Goal: Task Accomplishment & Management: Manage account settings

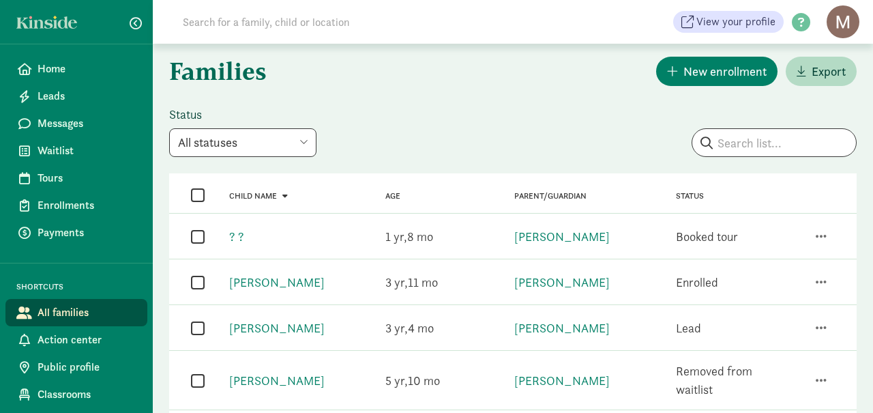
scroll to position [13, 0]
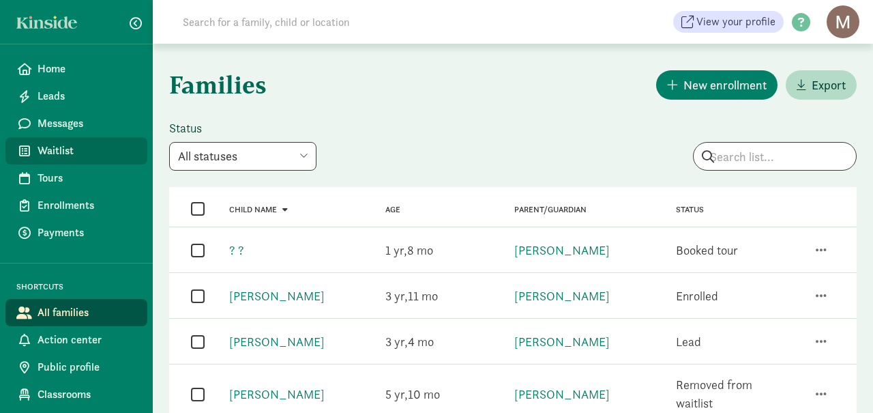
click at [45, 159] on span "Waitlist" at bounding box center [87, 151] width 99 height 16
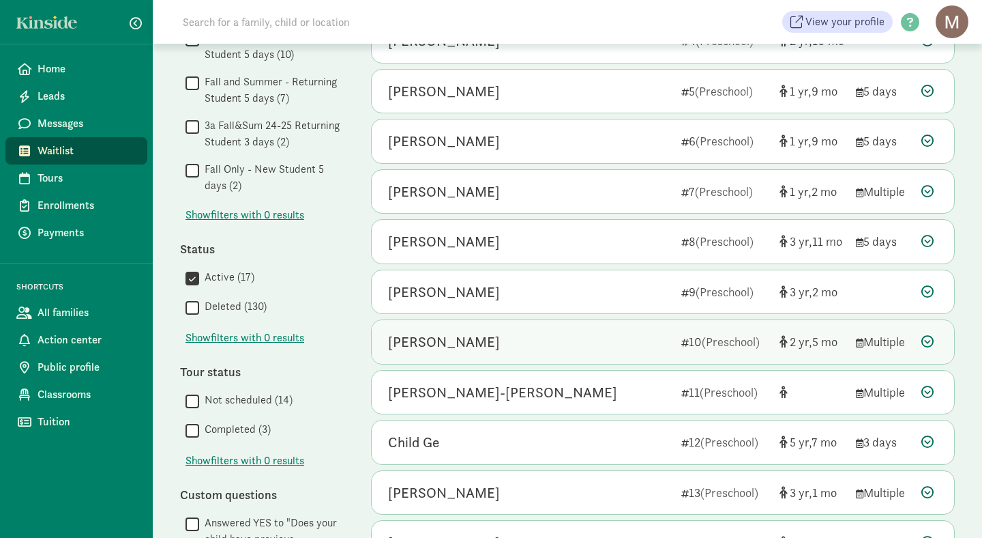
scroll to position [306, 0]
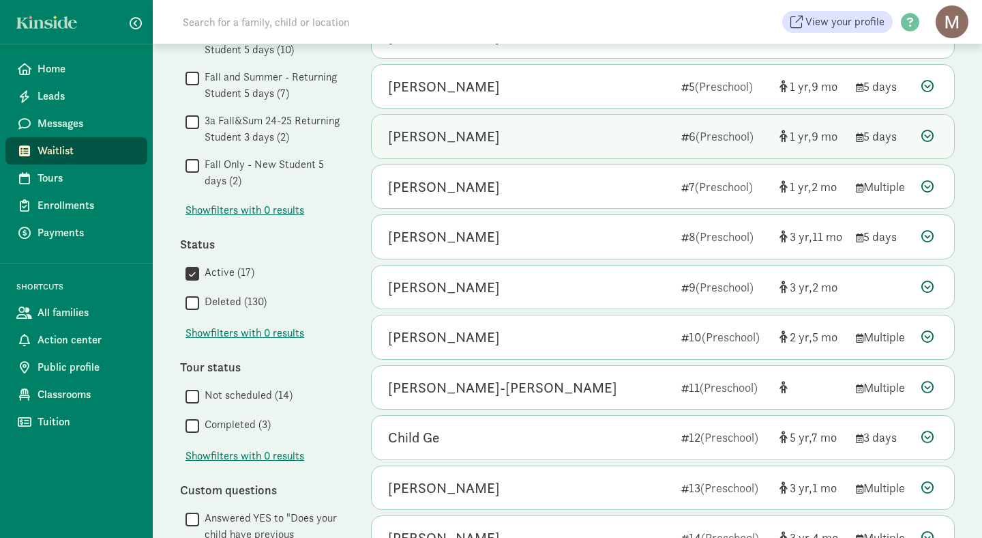
click at [465, 141] on div "[PERSON_NAME]" at bounding box center [444, 137] width 112 height 22
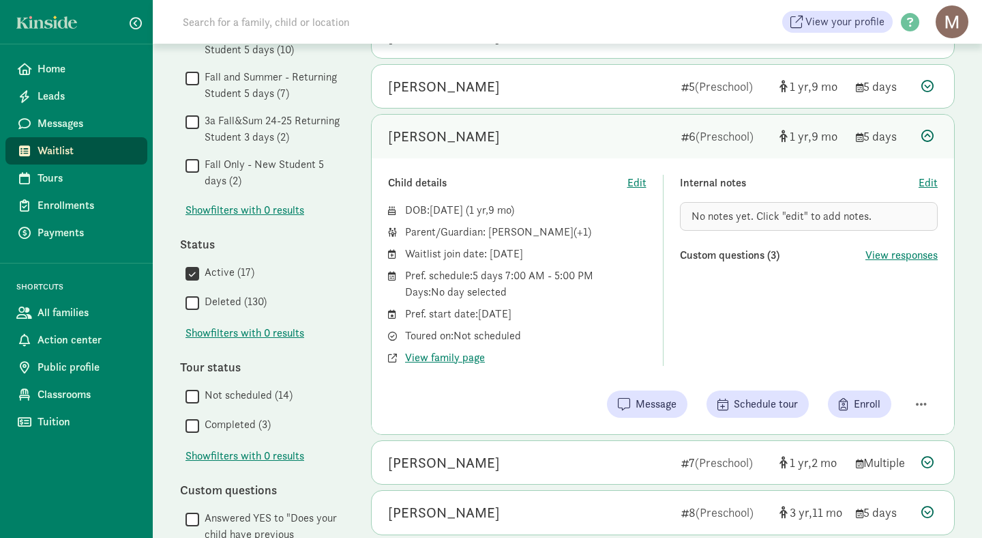
click at [873, 141] on icon at bounding box center [928, 136] width 12 height 12
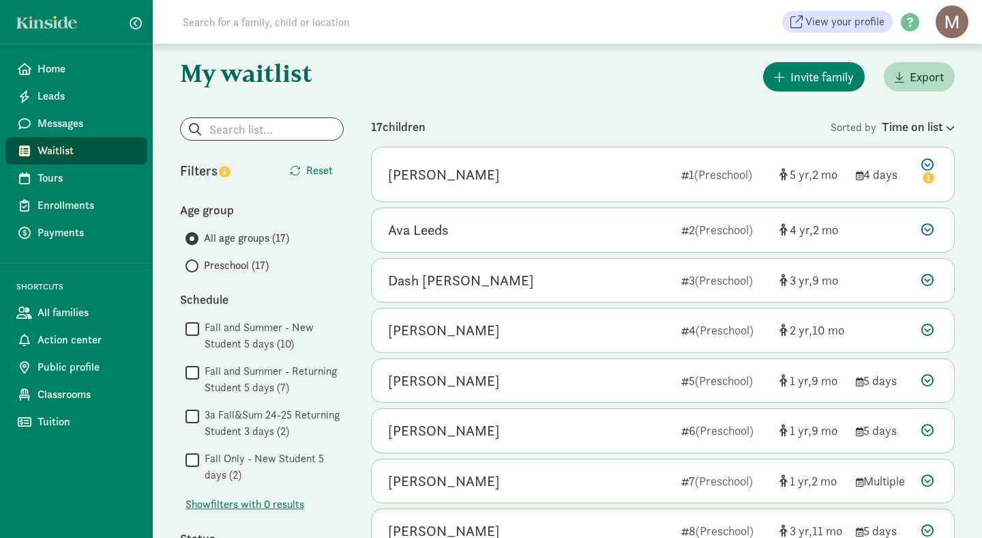
scroll to position [10, 0]
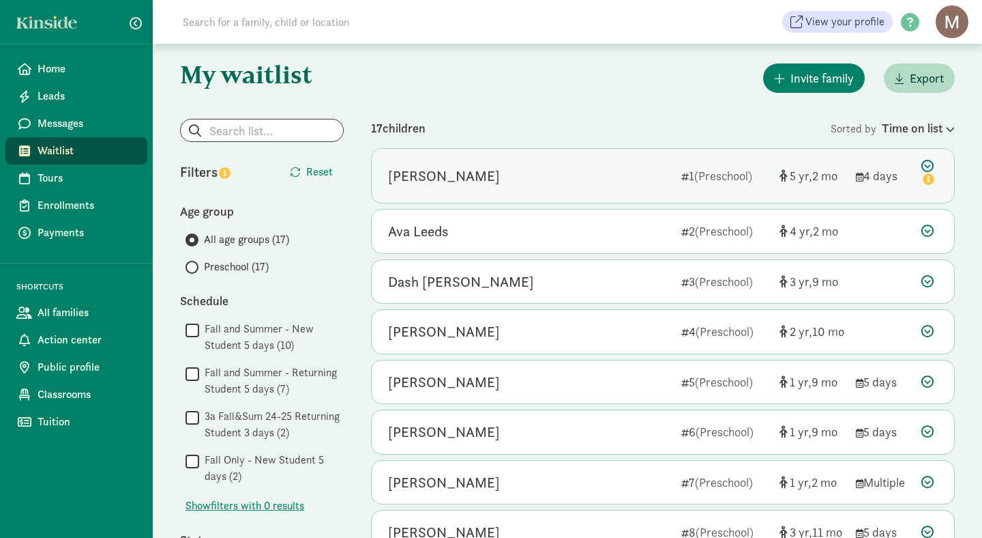
click at [449, 185] on div "[PERSON_NAME]" at bounding box center [444, 176] width 112 height 22
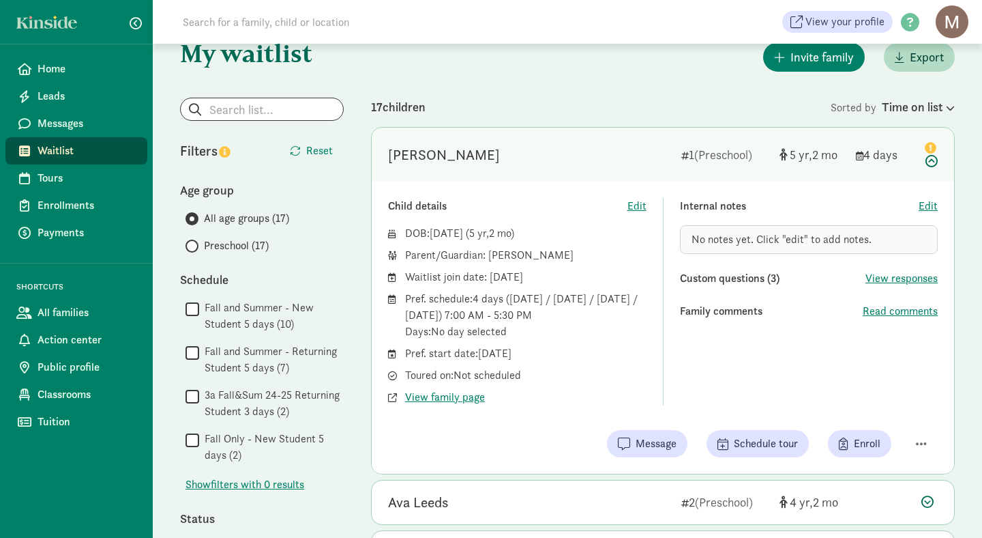
scroll to position [33, 0]
click at [873, 412] on span "button" at bounding box center [921, 442] width 11 height 12
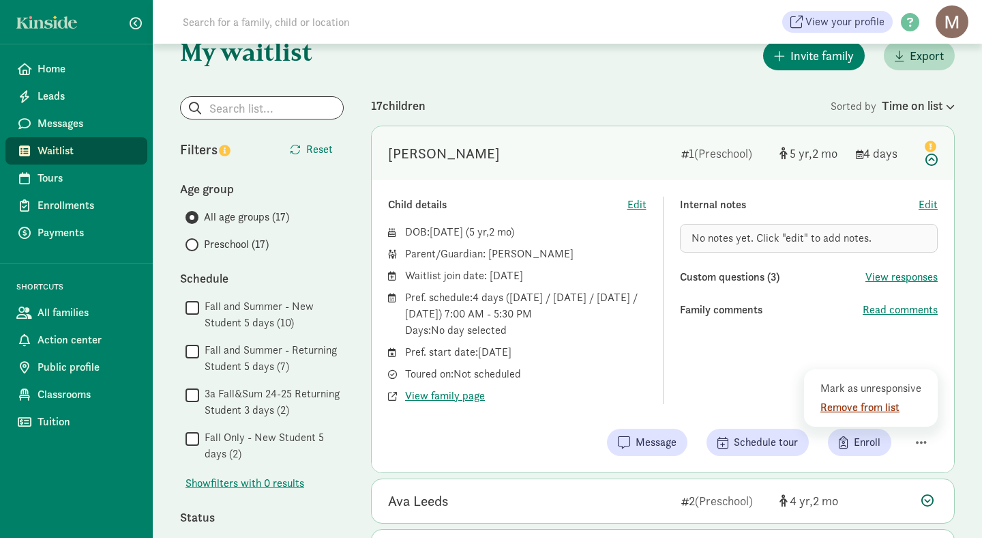
click at [873, 411] on div "Remove from list" at bounding box center [874, 407] width 106 height 16
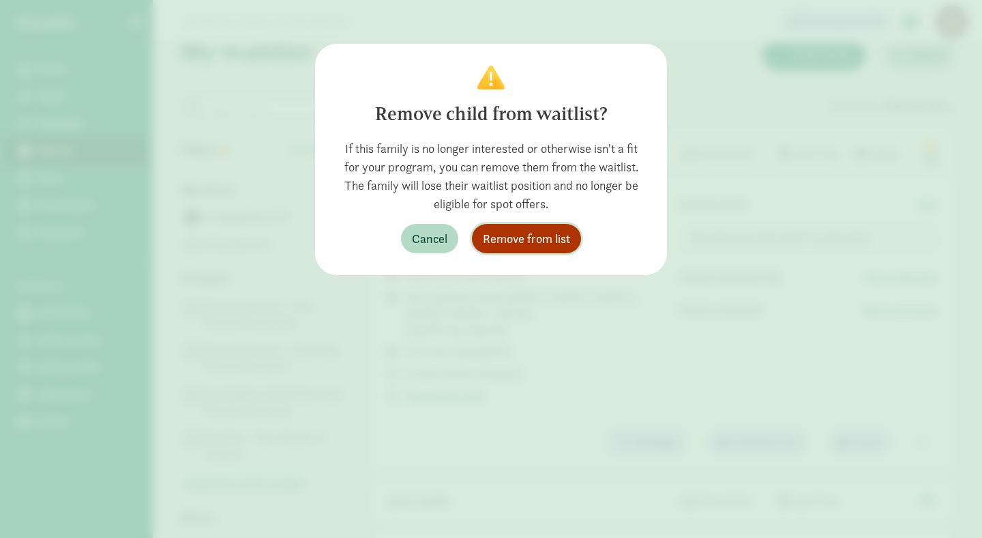
click at [514, 240] on span "Remove from list" at bounding box center [526, 238] width 87 height 18
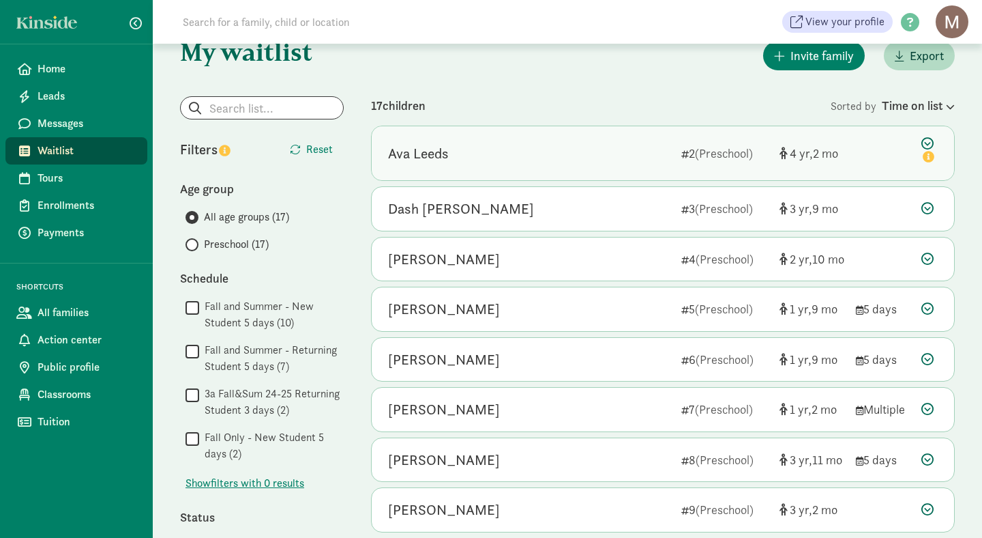
click at [700, 160] on div "2 (Preschool)" at bounding box center [725, 153] width 87 height 18
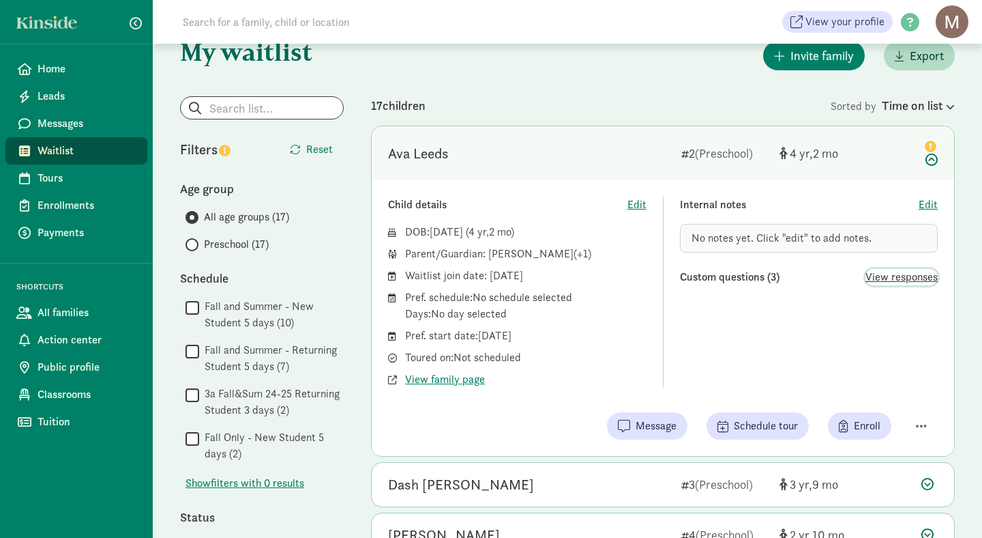
click at [873, 278] on span "View responses" at bounding box center [902, 277] width 72 height 16
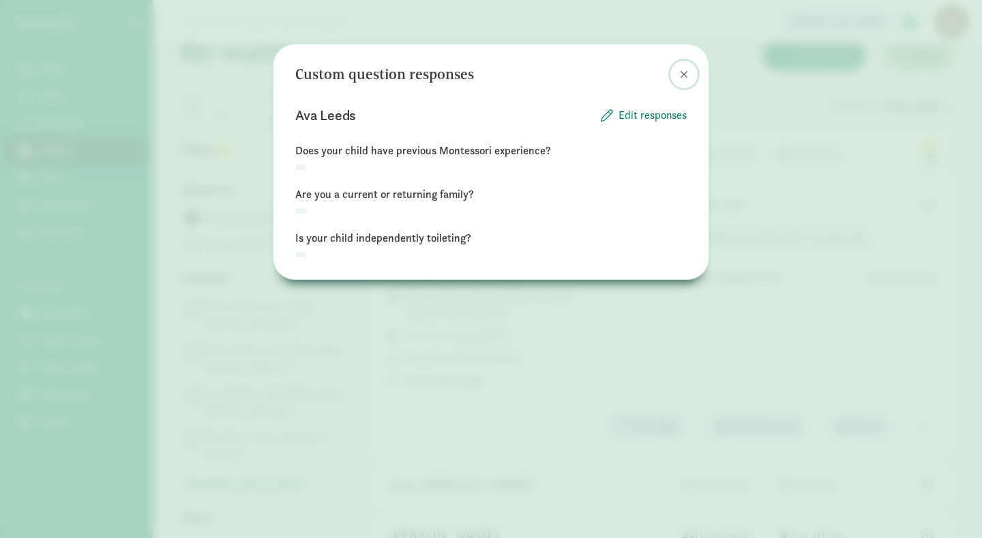
click at [687, 70] on span at bounding box center [684, 74] width 8 height 11
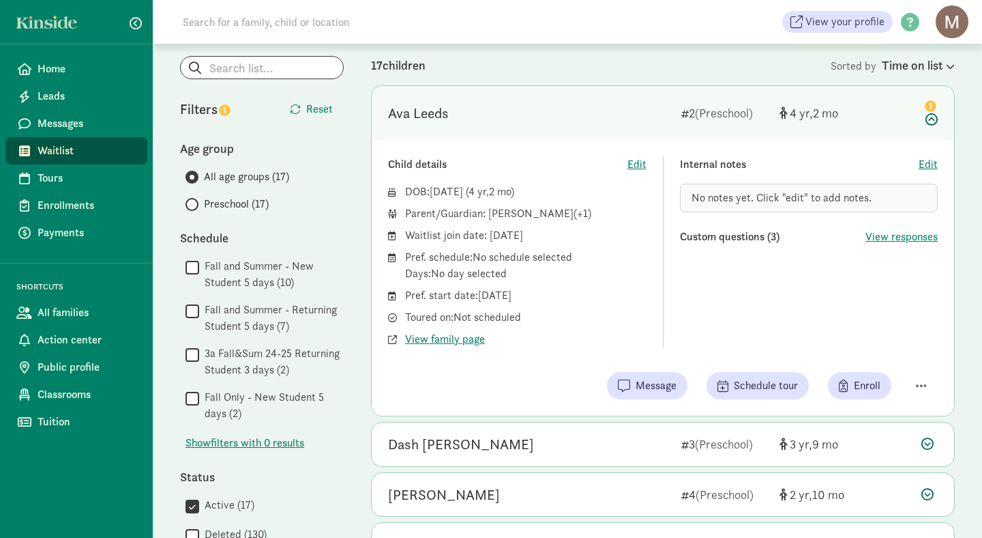
scroll to position [83, 0]
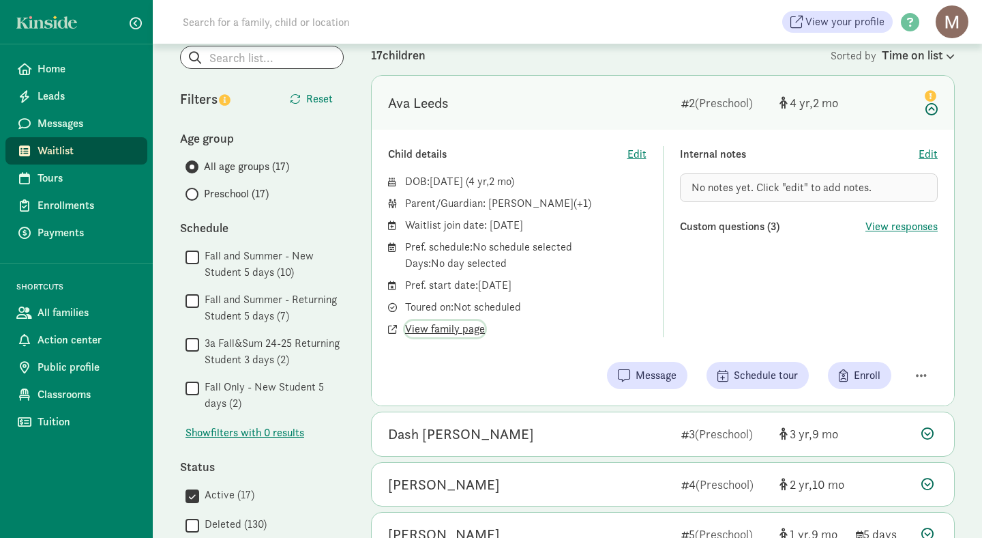
click at [460, 332] on span "View family page" at bounding box center [445, 329] width 80 height 16
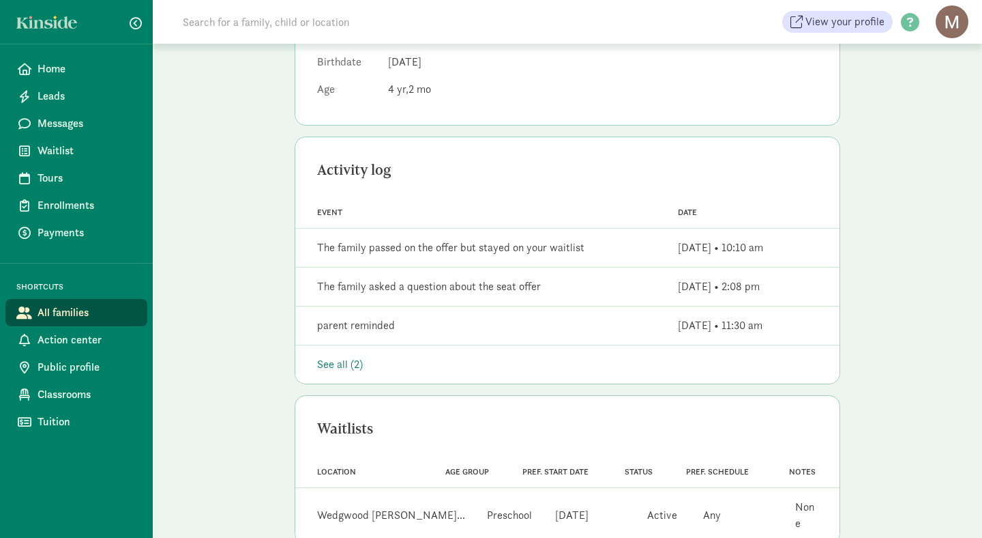
scroll to position [271, 0]
click at [357, 369] on div "See all (2)" at bounding box center [567, 365] width 501 height 16
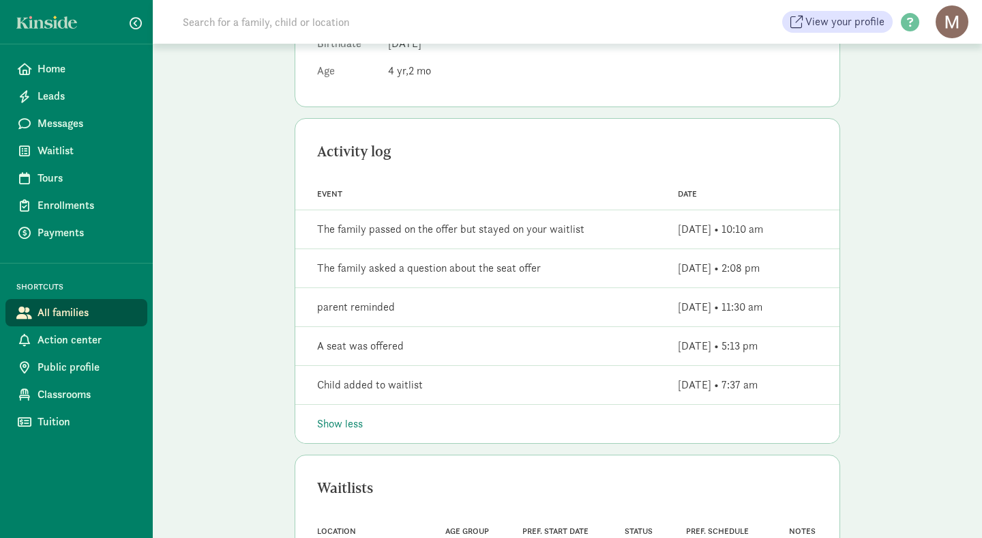
scroll to position [0, 0]
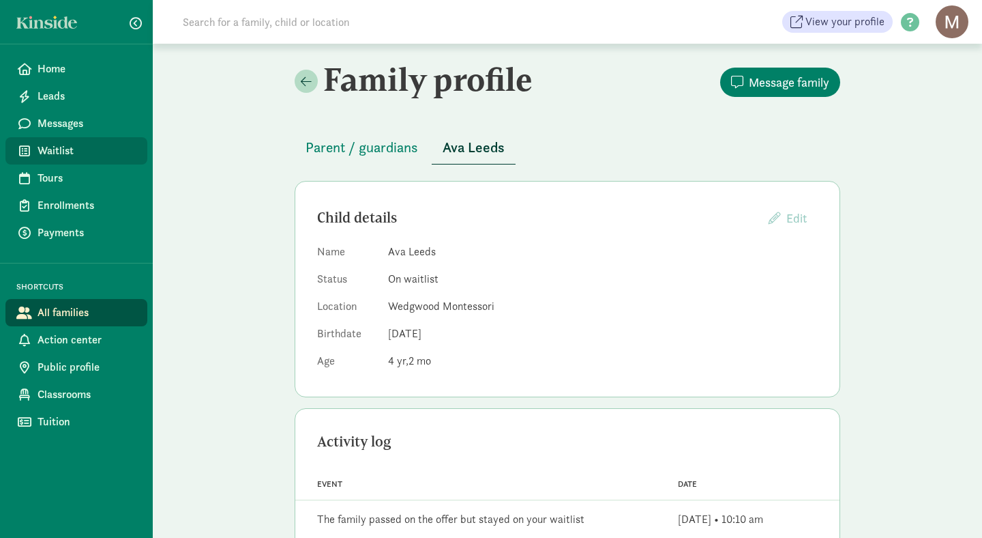
click at [64, 158] on span "Waitlist" at bounding box center [87, 151] width 99 height 16
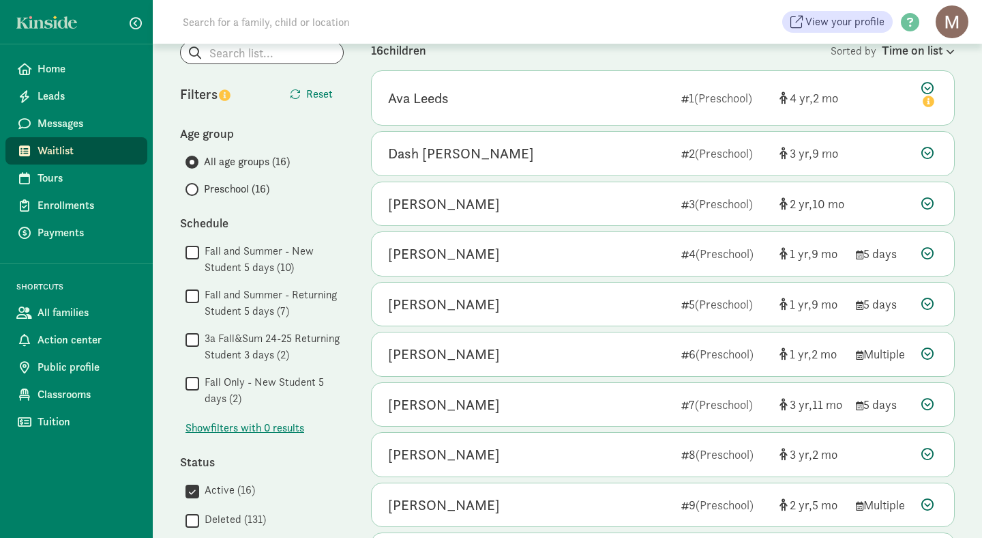
scroll to position [89, 0]
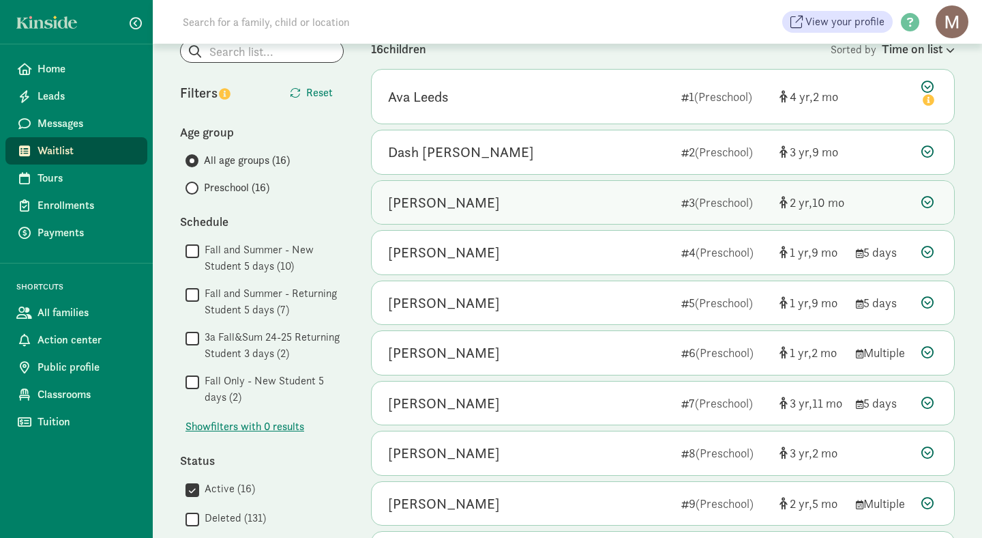
click at [450, 206] on div "[PERSON_NAME]" at bounding box center [444, 203] width 112 height 22
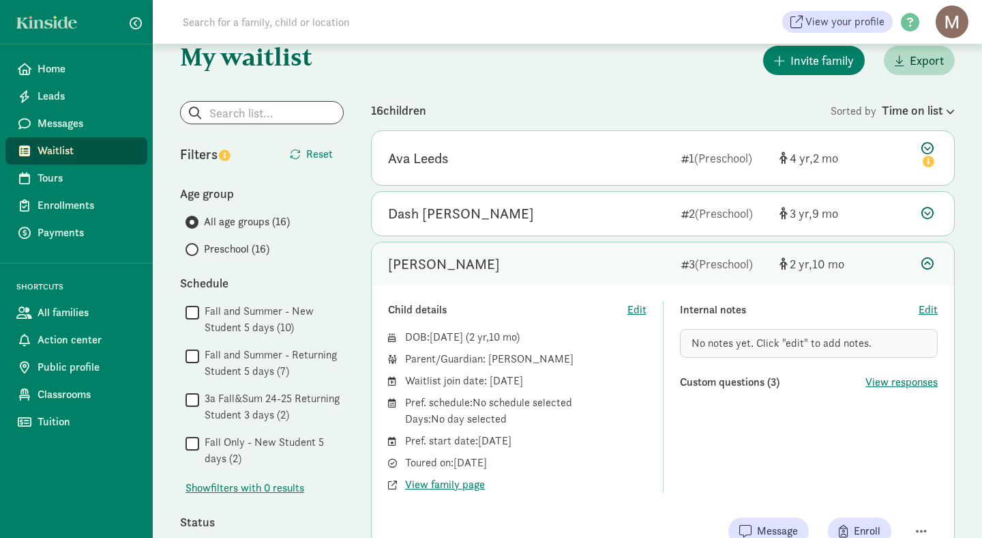
scroll to position [0, 0]
